Goal: Transaction & Acquisition: Purchase product/service

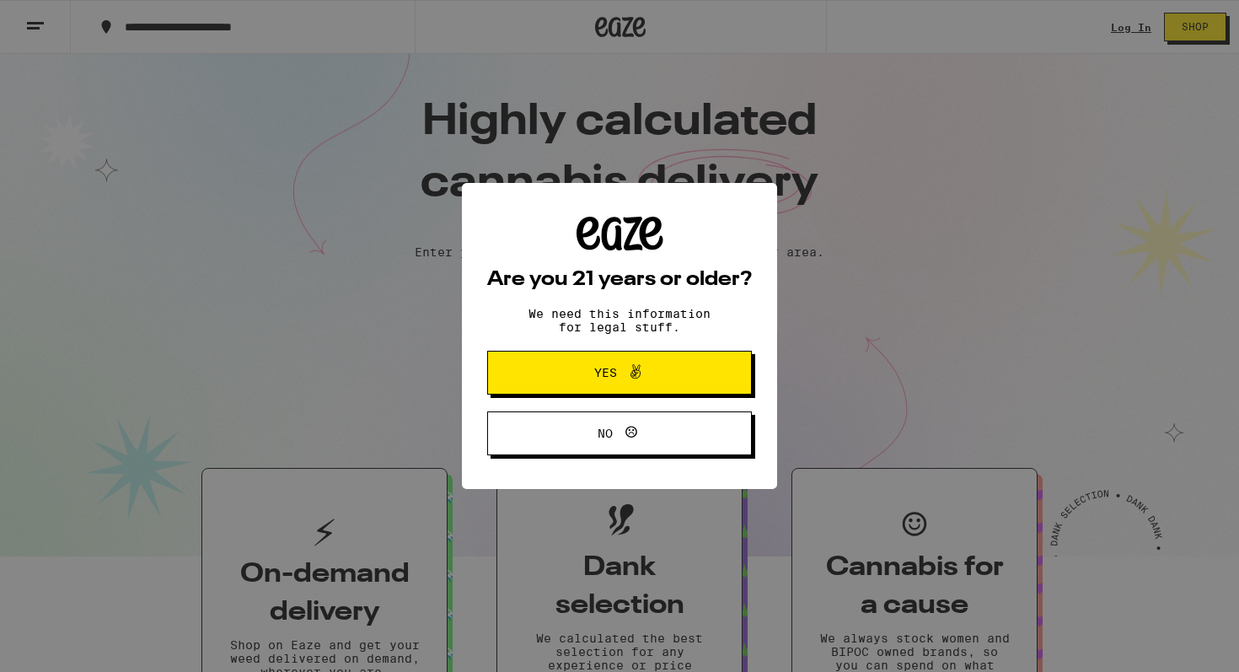
click at [281, 570] on div "Are you 21 years or older? We need this information for legal stuff. Yes No" at bounding box center [619, 336] width 1239 height 672
click at [511, 377] on button "Yes" at bounding box center [619, 372] width 265 height 44
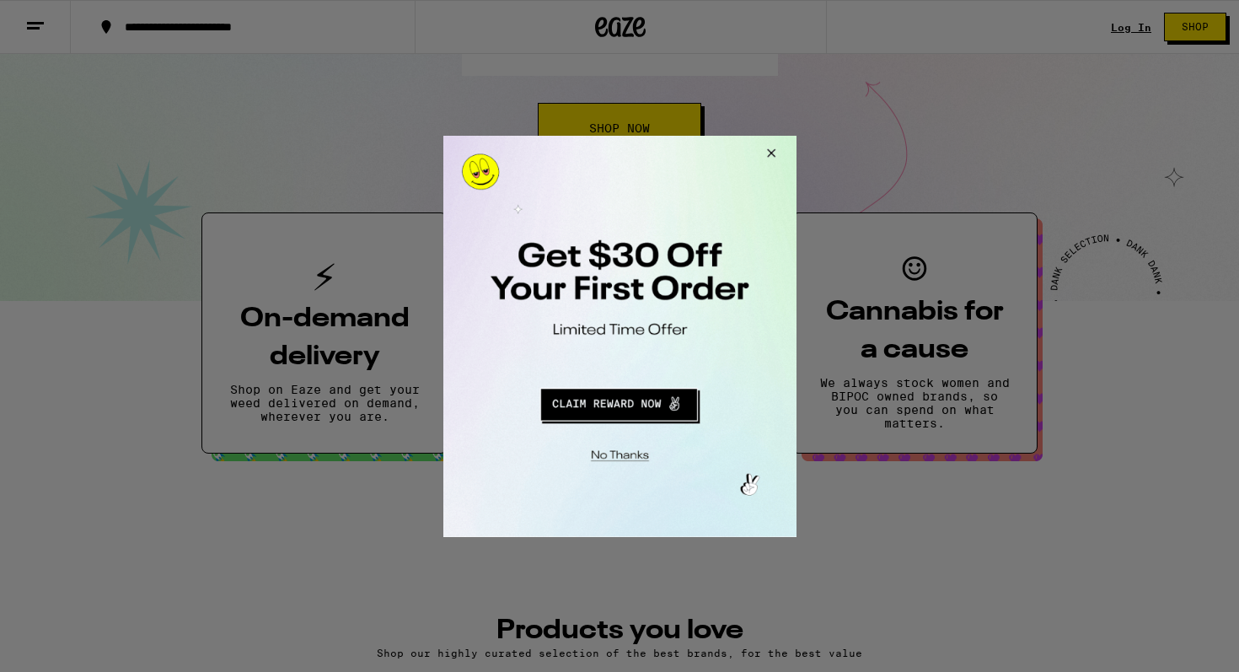
click at [763, 146] on button "Close Modal" at bounding box center [767, 155] width 45 height 40
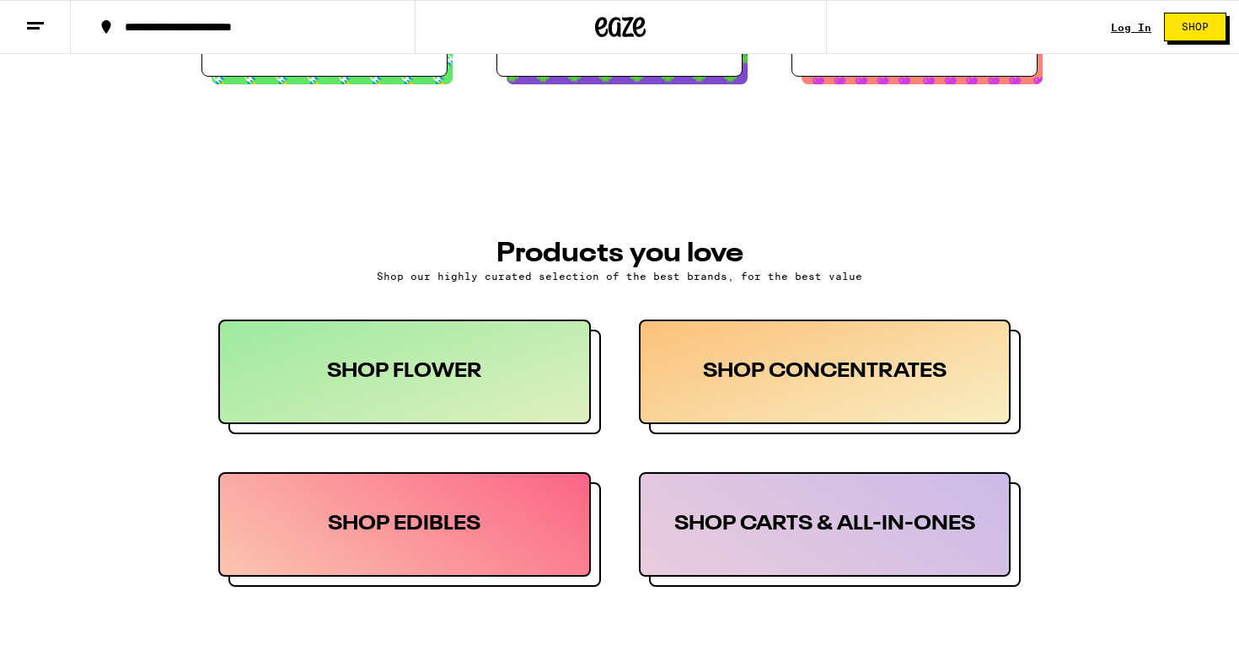
scroll to position [634, 0]
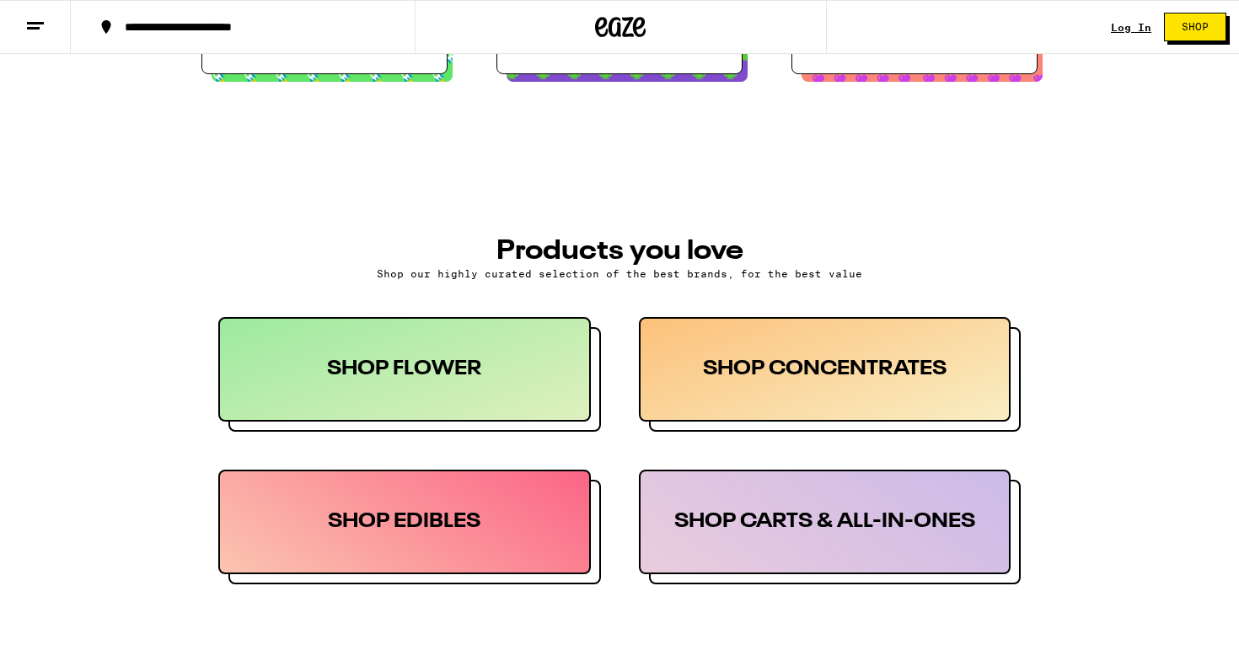
click at [701, 484] on div "SHOP CARTS & ALL-IN-ONES" at bounding box center [825, 521] width 372 height 104
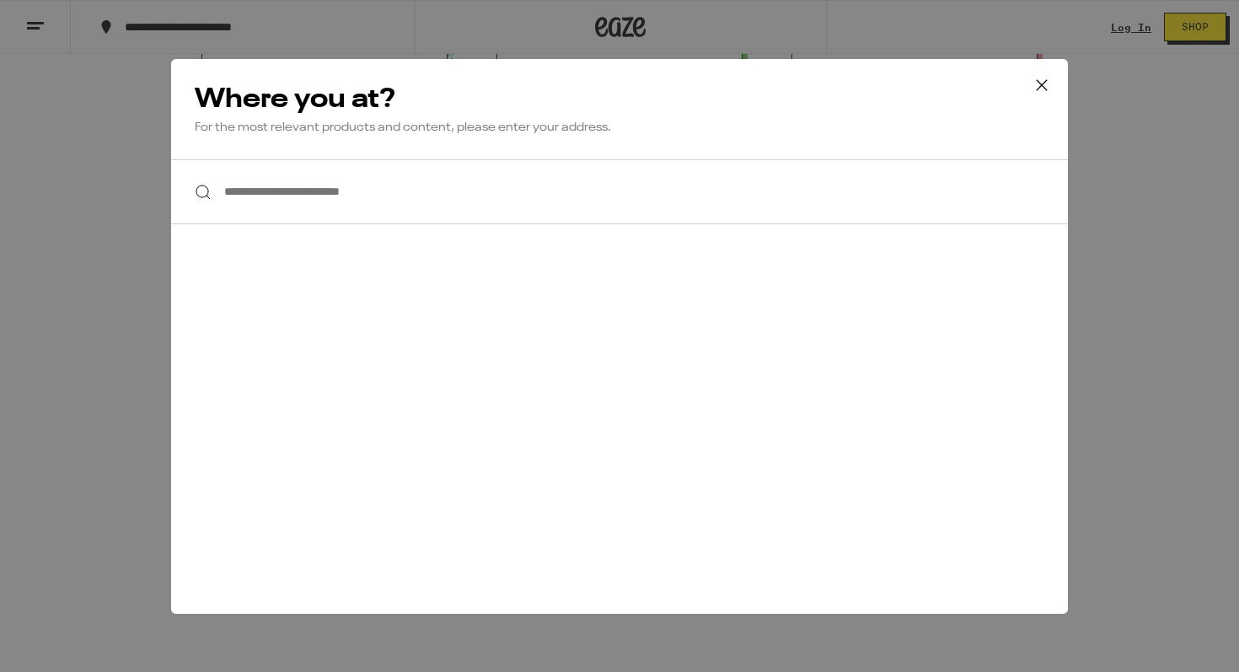
click at [540, 222] on input "**********" at bounding box center [619, 191] width 896 height 65
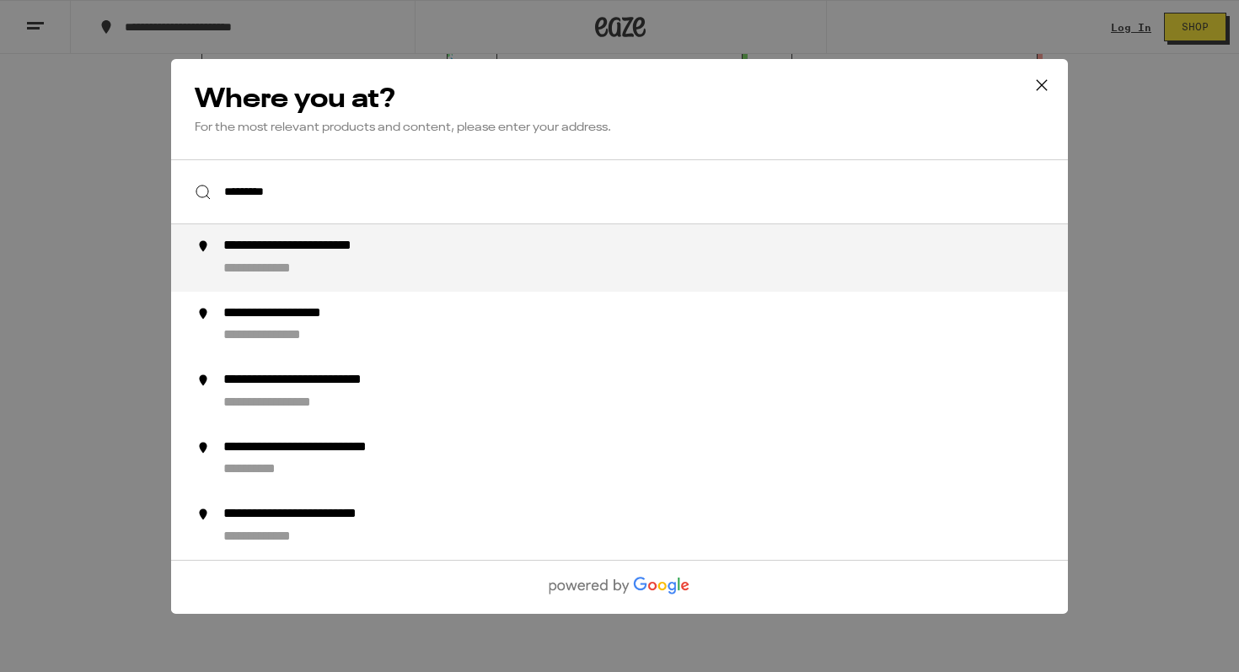
click at [567, 258] on div "**********" at bounding box center [652, 258] width 859 height 40
type input "**********"
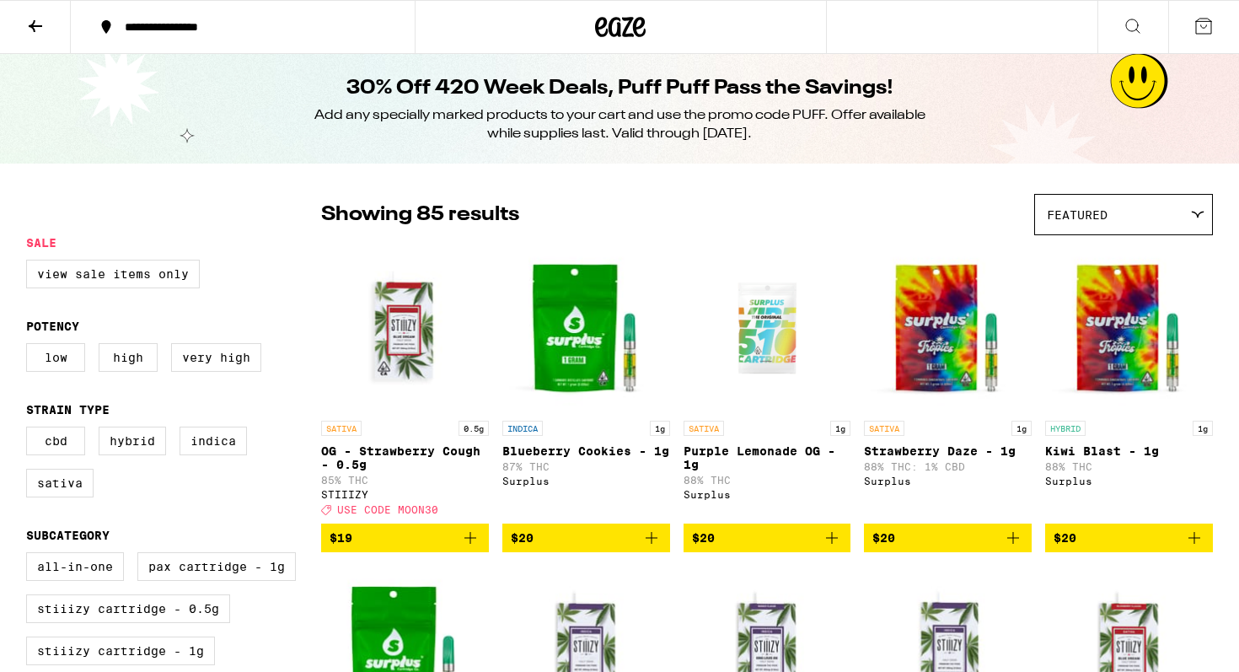
click at [1121, 225] on div "Featured" at bounding box center [1123, 215] width 177 height 40
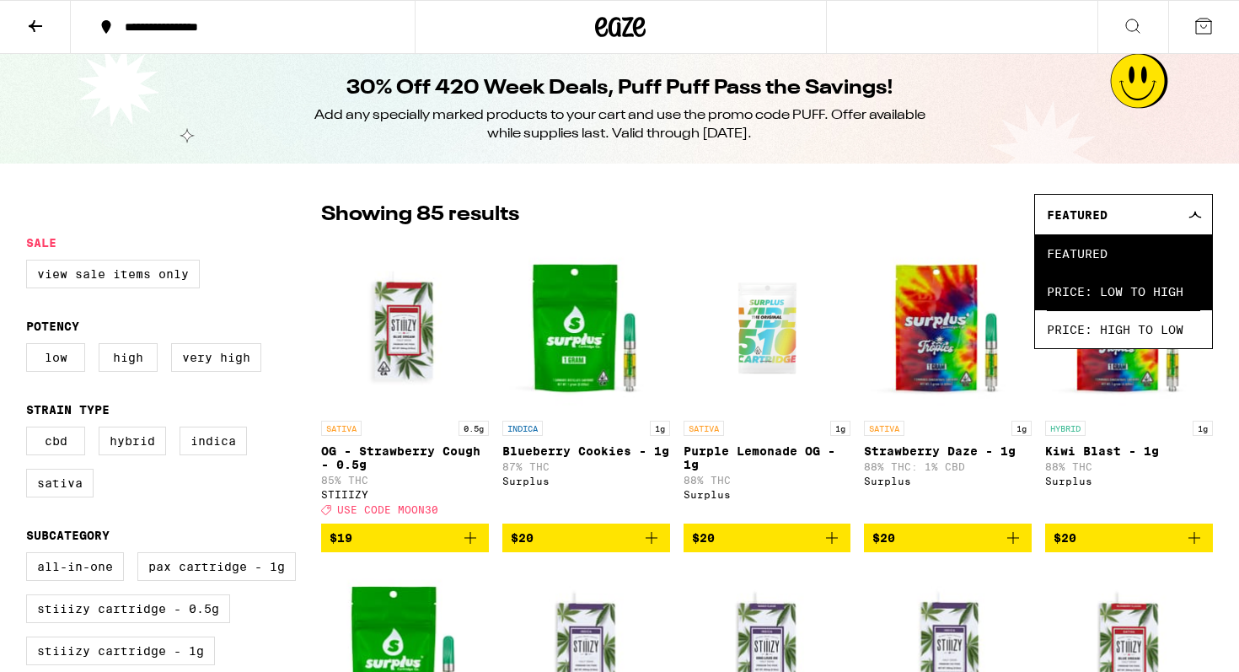
click at [1132, 298] on span "Price: Low to High" at bounding box center [1122, 291] width 153 height 38
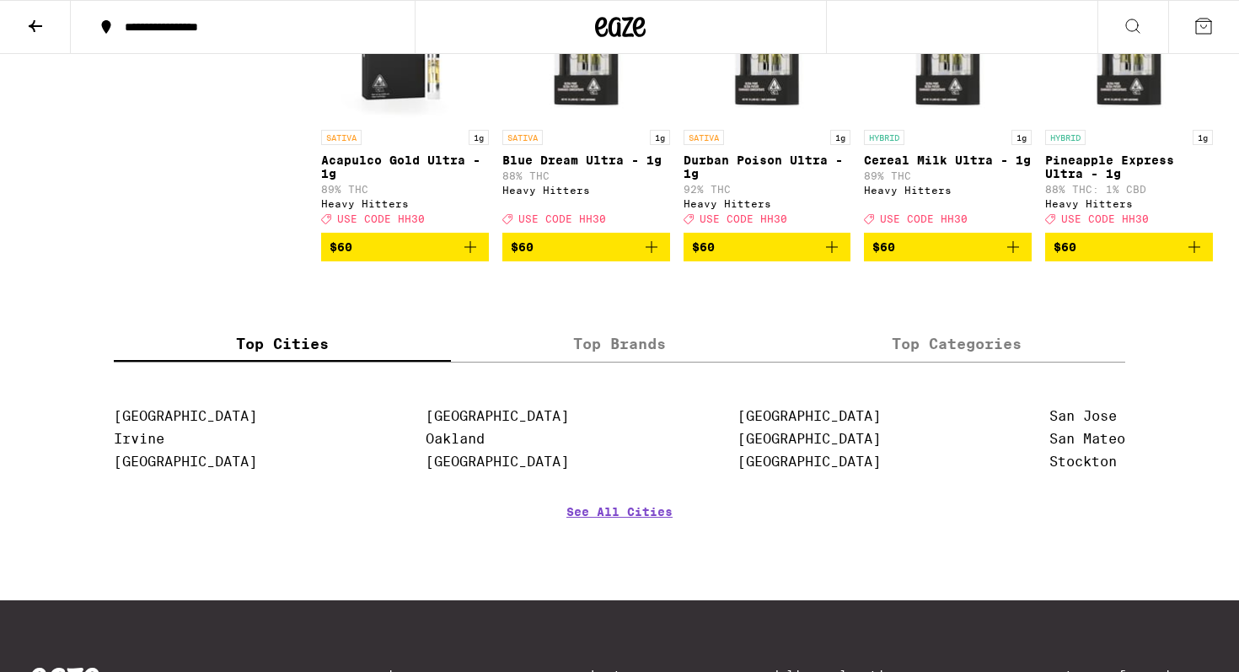
scroll to position [5440, 0]
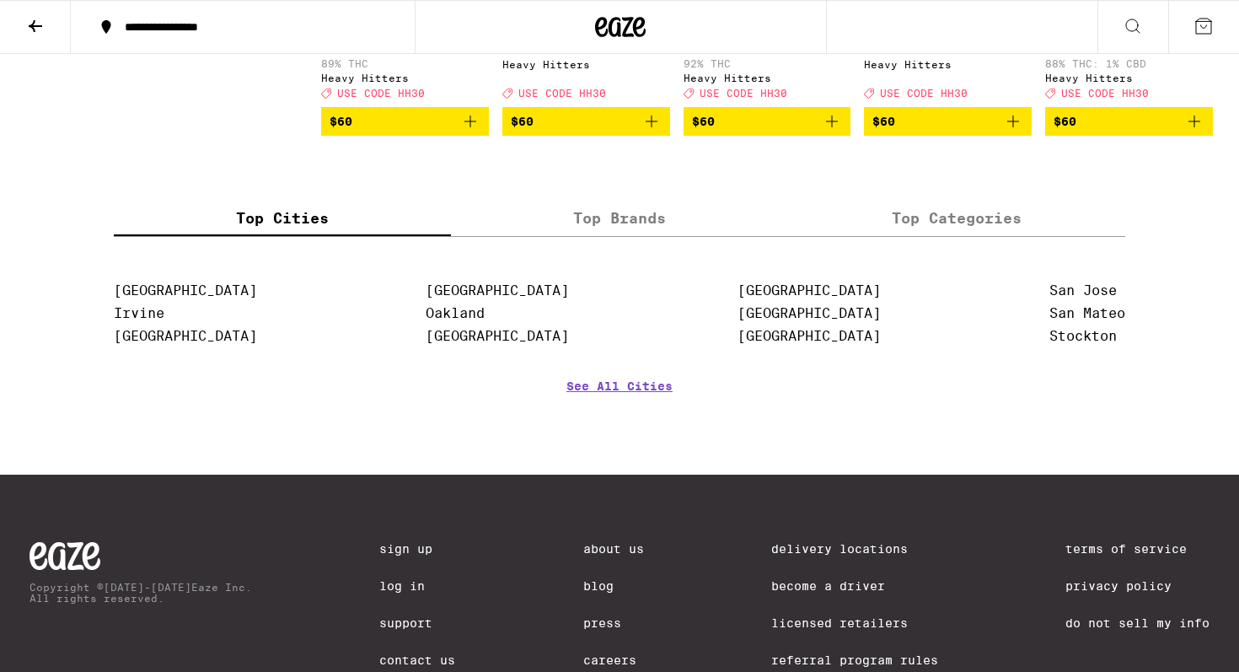
click at [679, 236] on label "Top Brands" at bounding box center [619, 218] width 337 height 36
click at [0, 0] on input "Top Brands" at bounding box center [0, 0] width 0 height 0
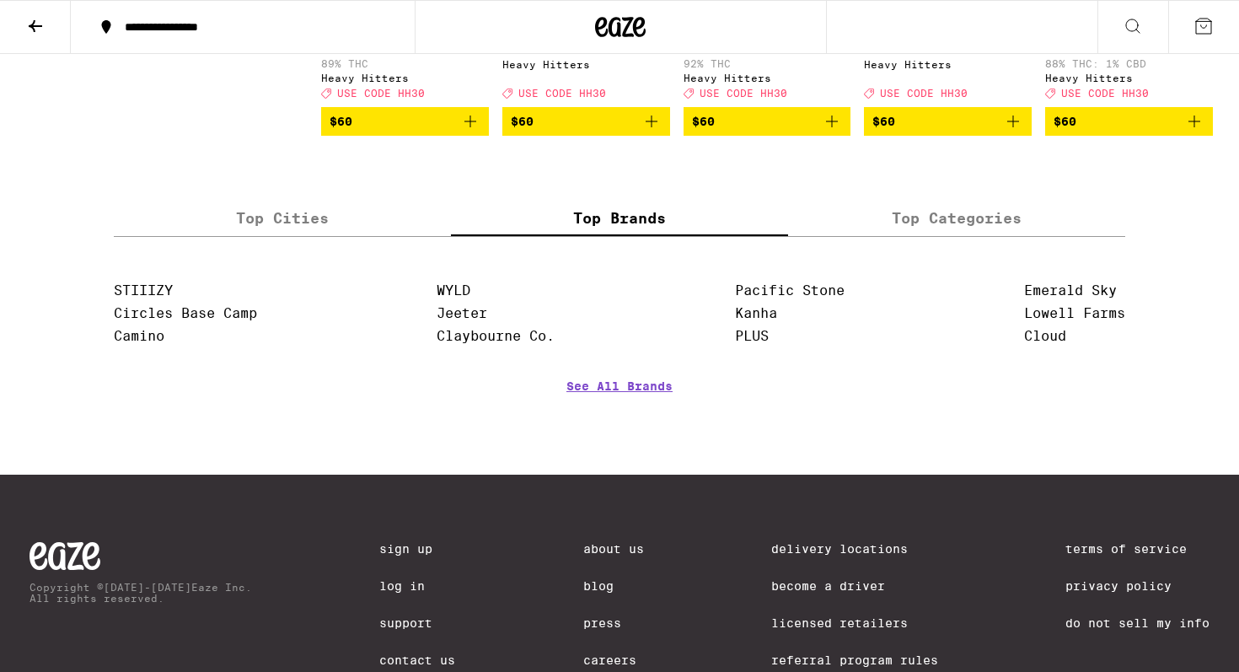
click at [345, 236] on label "Top Cities" at bounding box center [282, 218] width 337 height 36
click at [0, 0] on input "Top Cities" at bounding box center [0, 0] width 0 height 0
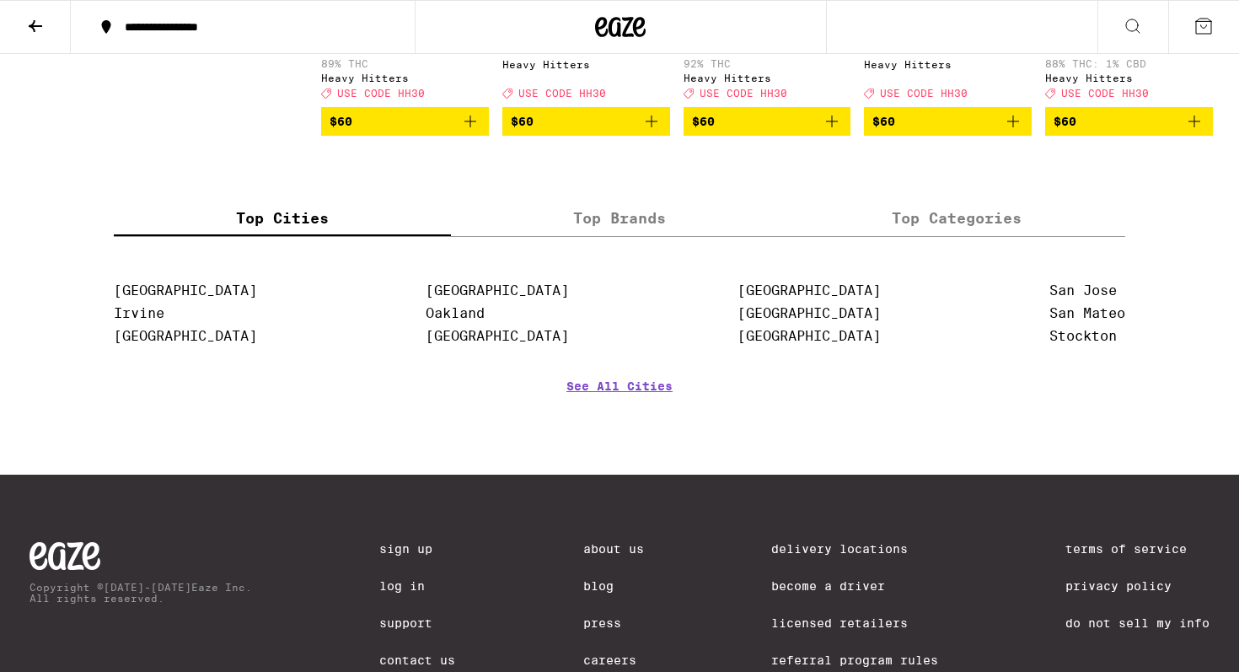
click at [501, 236] on label "Top Brands" at bounding box center [619, 218] width 337 height 36
click at [0, 0] on input "Top Brands" at bounding box center [0, 0] width 0 height 0
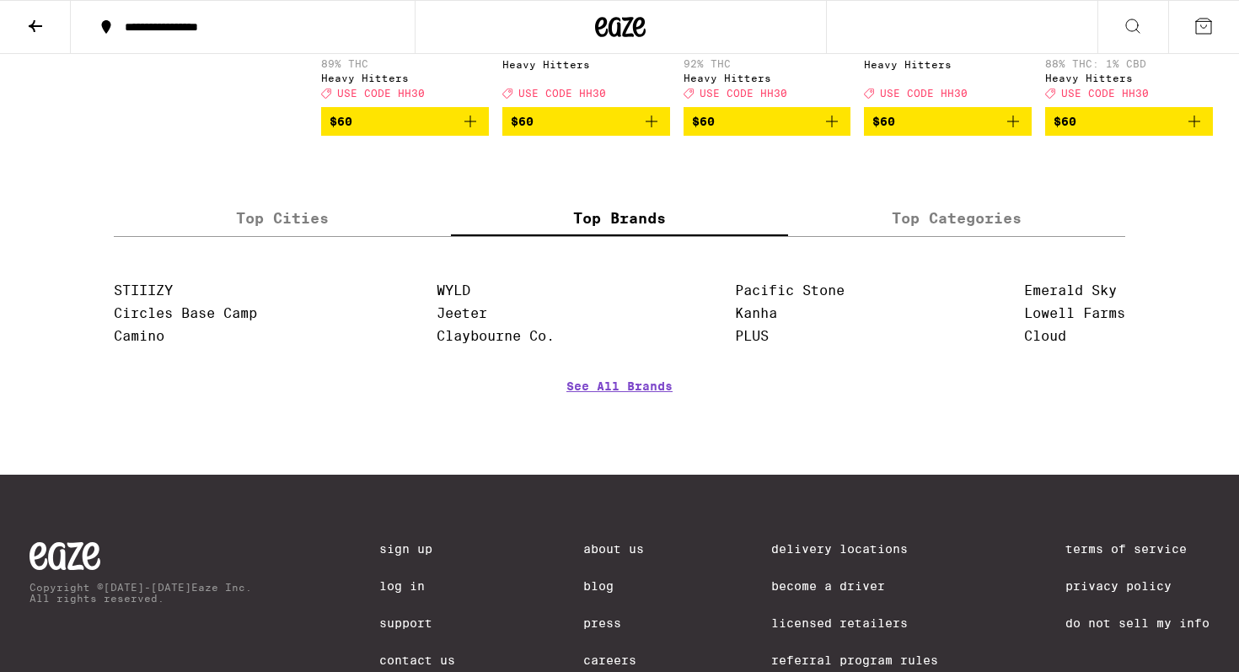
click at [935, 236] on label "Top Categories" at bounding box center [956, 218] width 337 height 36
click at [0, 0] on input "Top Categories" at bounding box center [0, 0] width 0 height 0
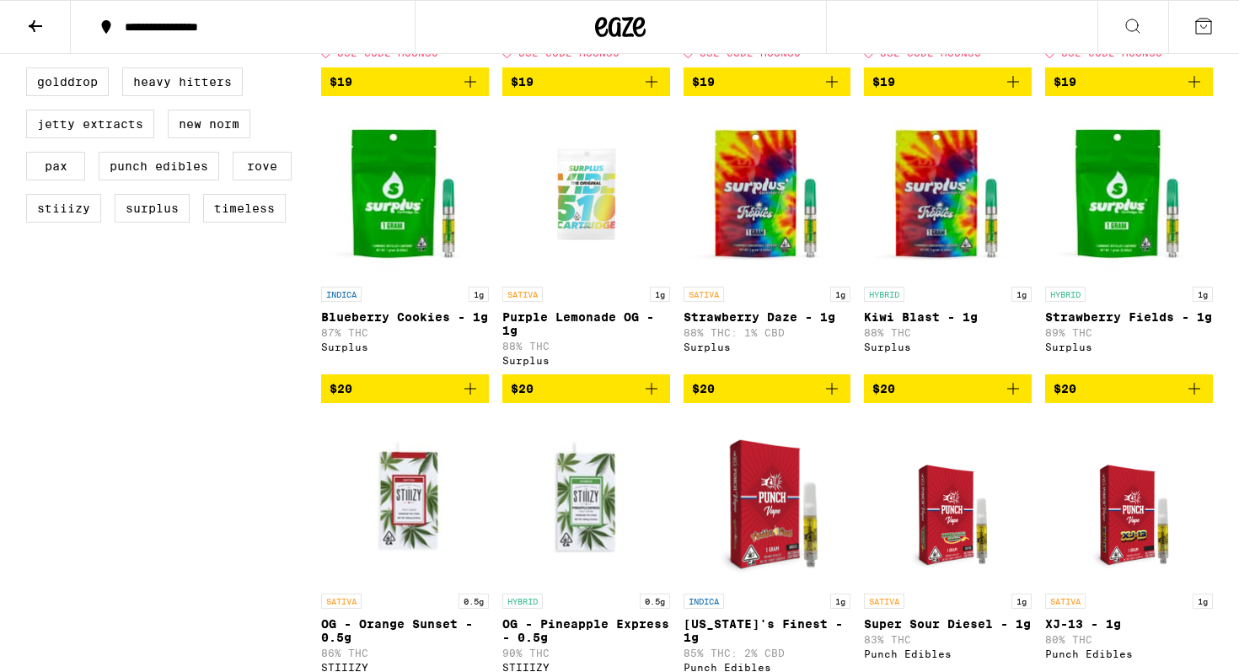
scroll to position [0, 0]
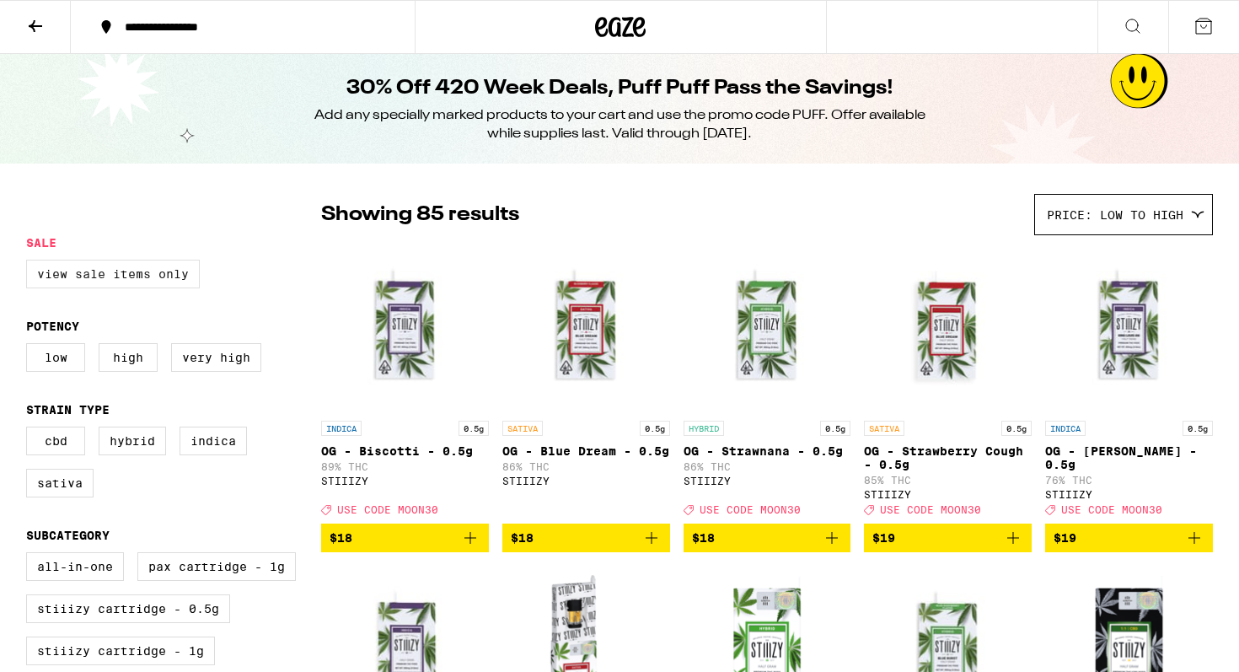
click at [104, 284] on label "View Sale Items Only" at bounding box center [113, 274] width 174 height 29
click at [30, 263] on input "View Sale Items Only" at bounding box center [29, 262] width 1 height 1
checkbox input "true"
